Goal: Find specific page/section: Find specific page/section

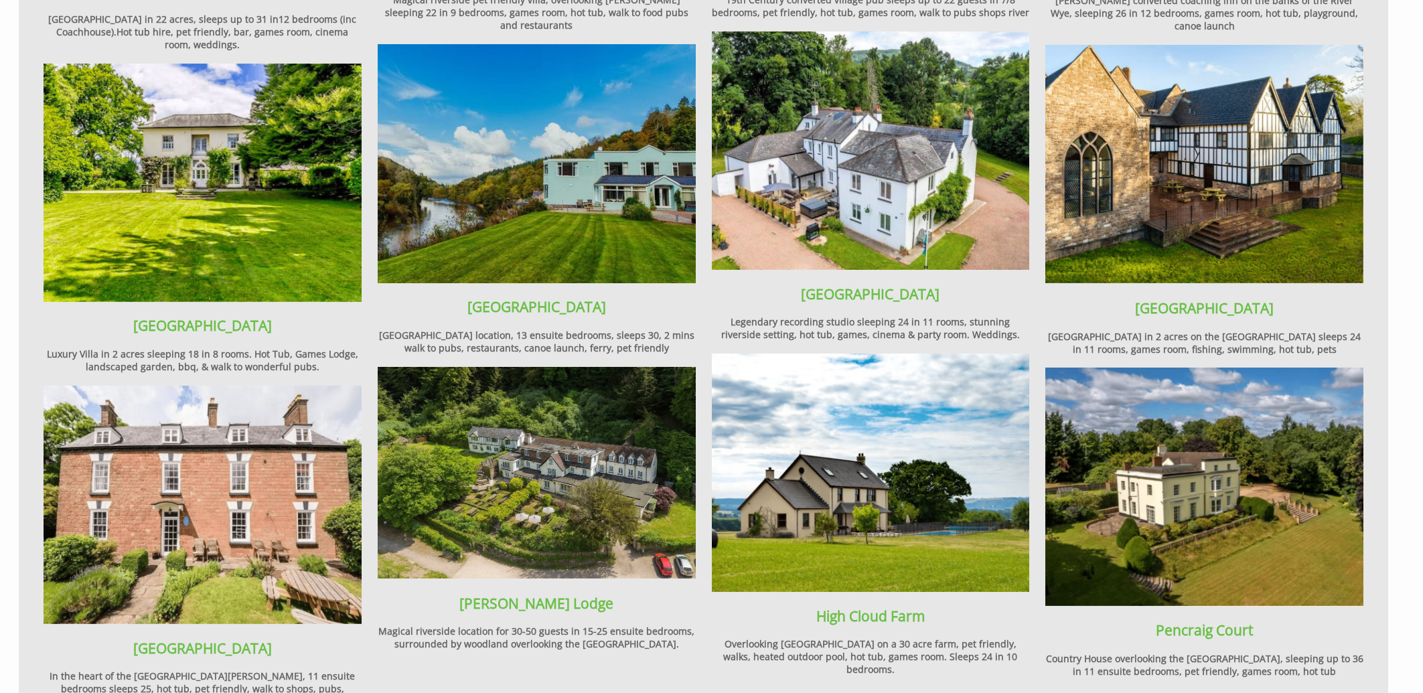
scroll to position [1777, 0]
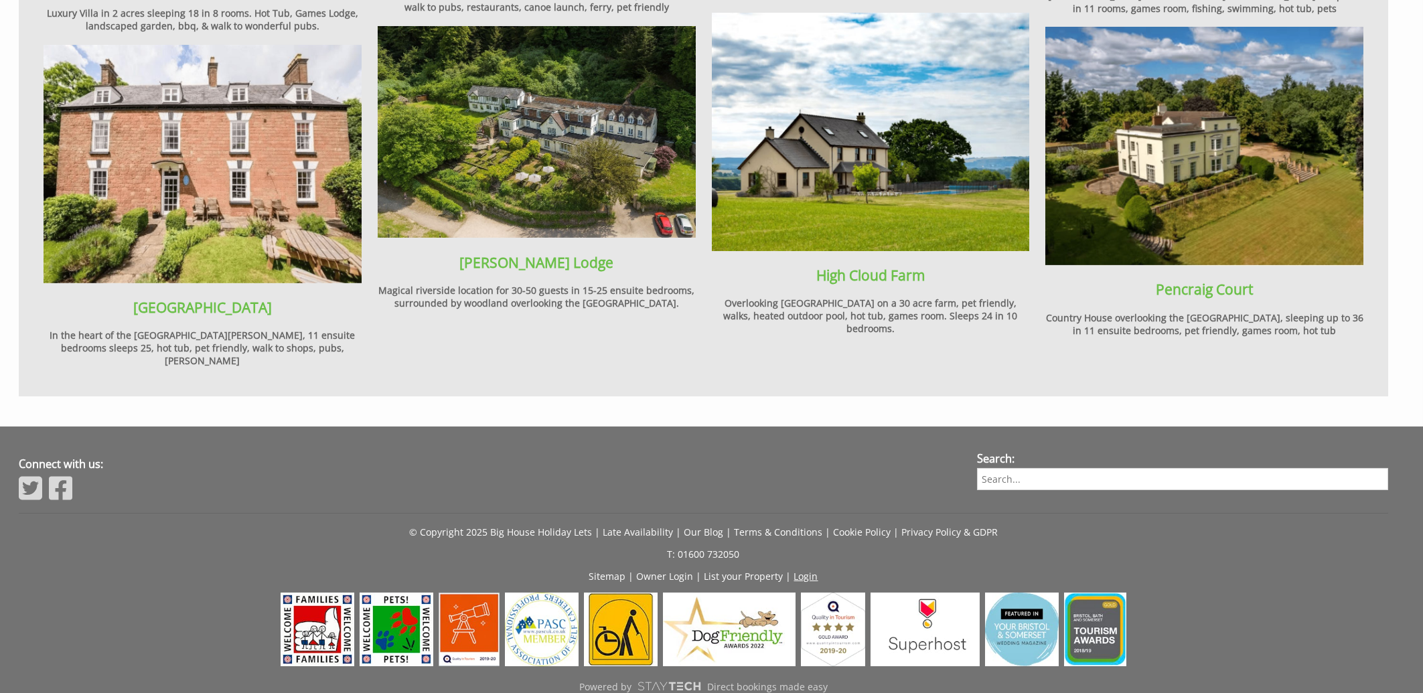
click at [806, 570] on link "Login" at bounding box center [806, 576] width 24 height 13
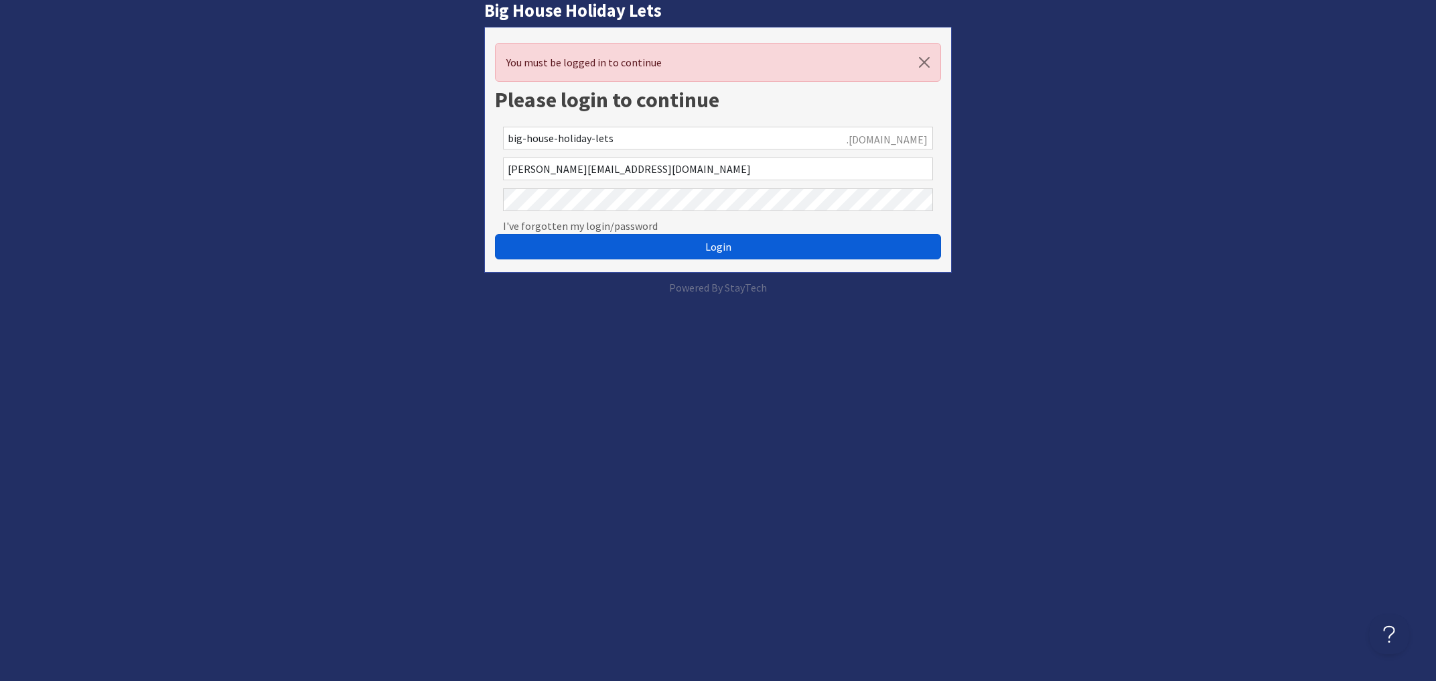
click at [721, 246] on span "Login" at bounding box center [718, 246] width 26 height 13
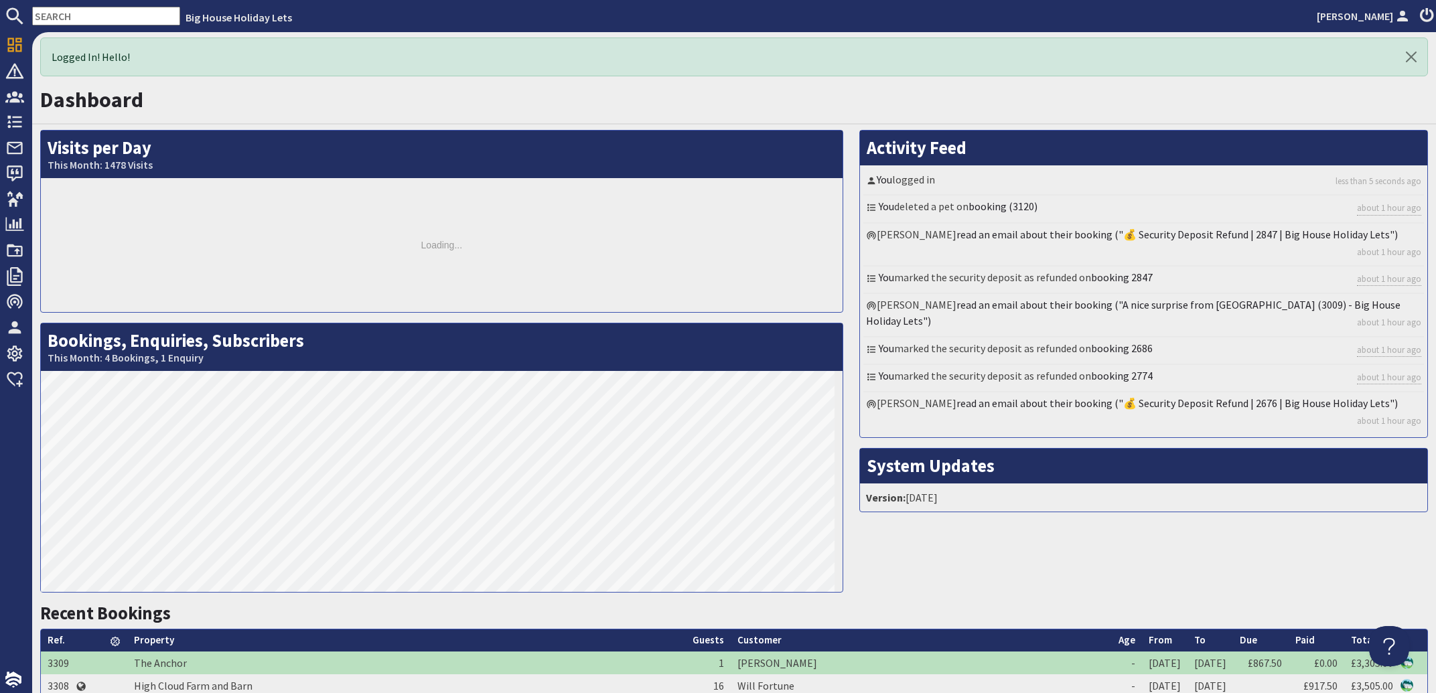
click at [111, 14] on input "text" at bounding box center [106, 16] width 148 height 19
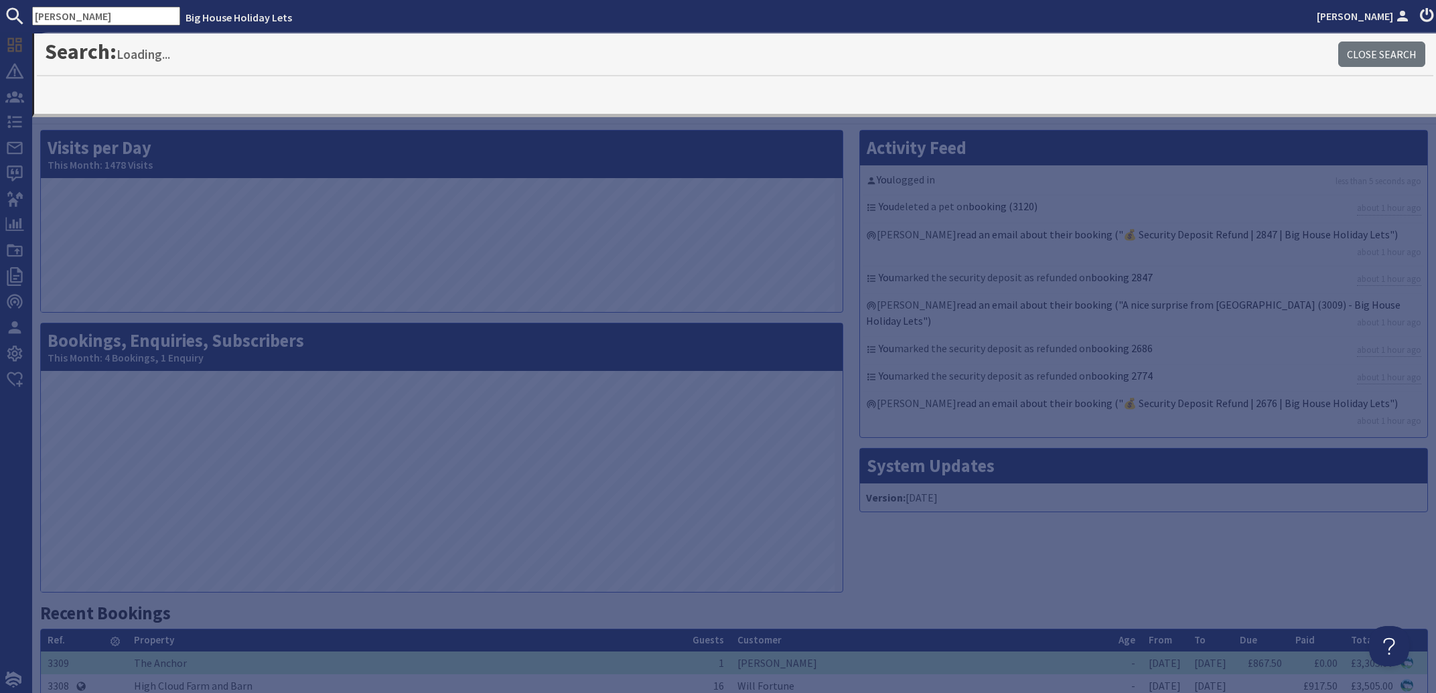
type input "[PERSON_NAME]"
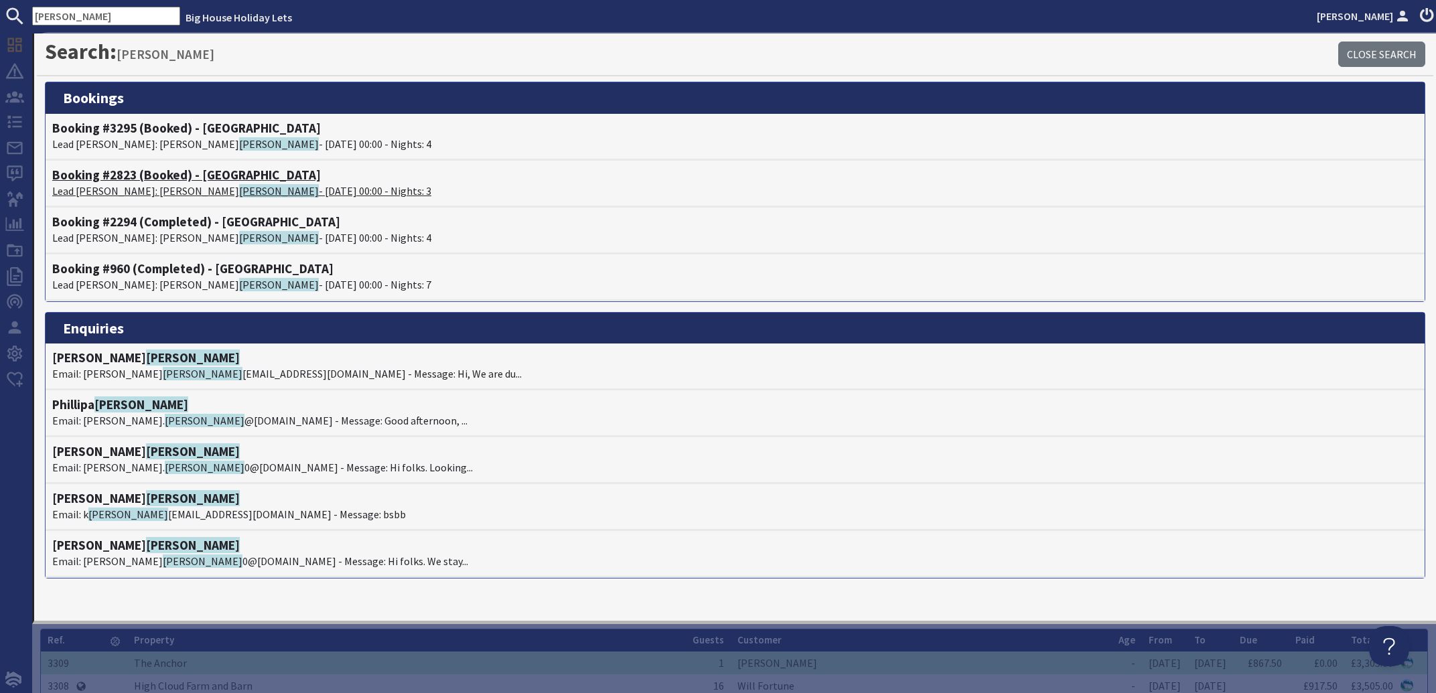
click at [239, 188] on span "[PERSON_NAME]" at bounding box center [279, 190] width 80 height 13
